Goal: Information Seeking & Learning: Learn about a topic

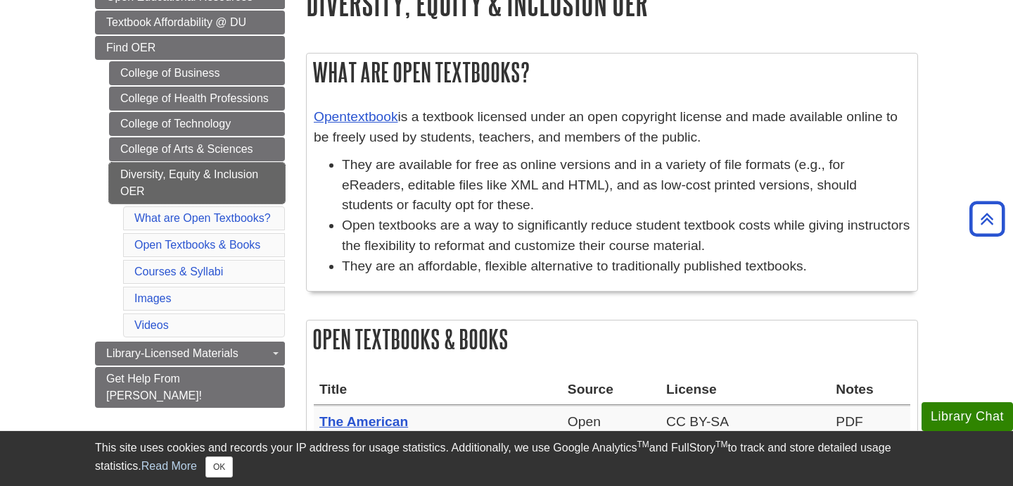
scroll to position [210, 0]
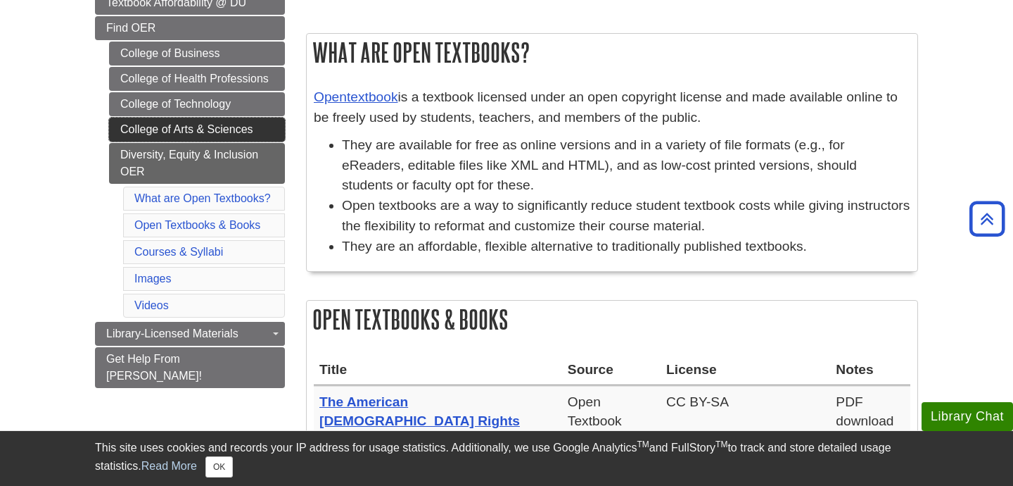
click at [219, 140] on link "College of Arts & Sciences" at bounding box center [197, 130] width 176 height 24
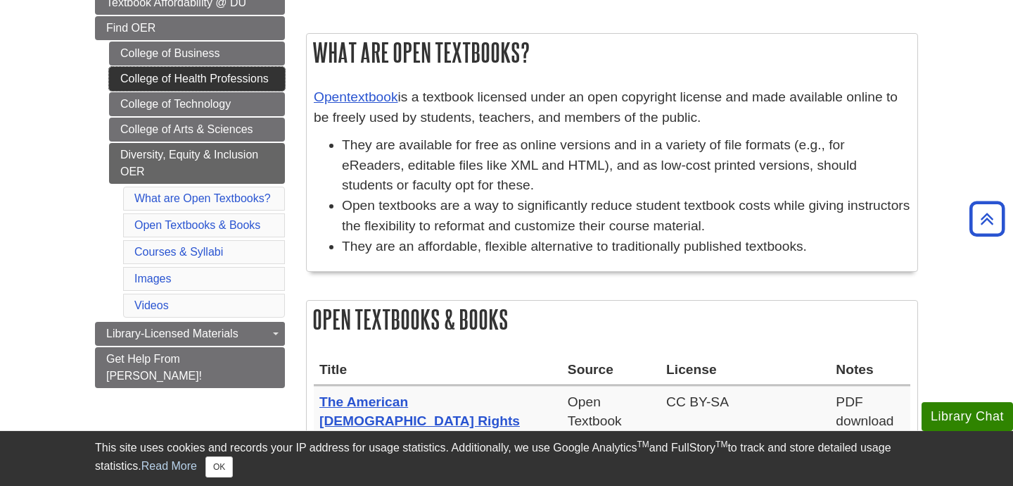
click at [215, 82] on link "College of Health Professions" at bounding box center [197, 79] width 176 height 24
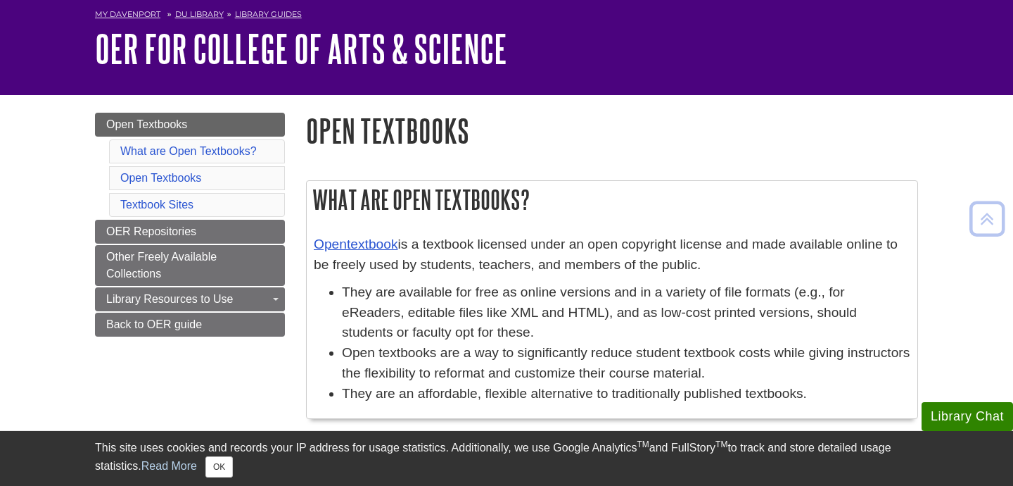
scroll to position [122, 0]
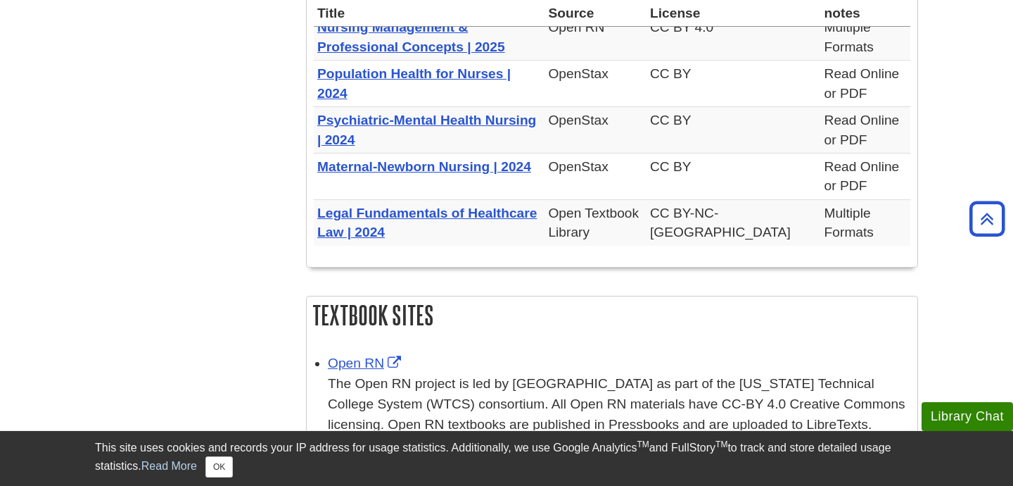
scroll to position [1158, 0]
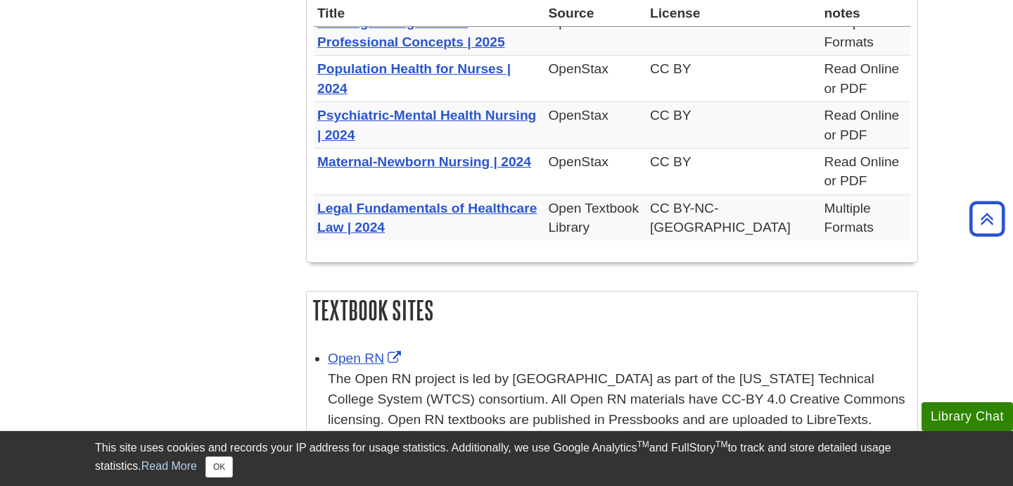
click at [350, 108] on th "Psychiatric-Mental Health Nursing | 2024" at bounding box center [429, 125] width 231 height 46
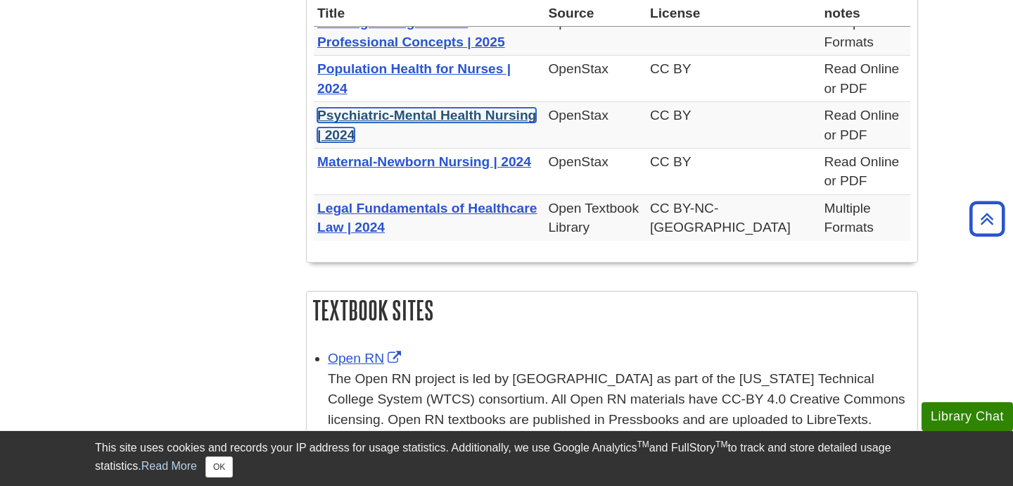
click at [365, 108] on link "Psychiatric-Mental Health Nursing | 2024" at bounding box center [426, 125] width 219 height 34
